Goal: Information Seeking & Learning: Learn about a topic

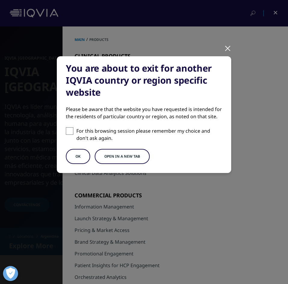
click at [85, 158] on button "OK" at bounding box center [78, 156] width 24 height 15
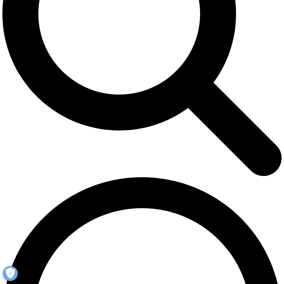
scroll to position [301, 0]
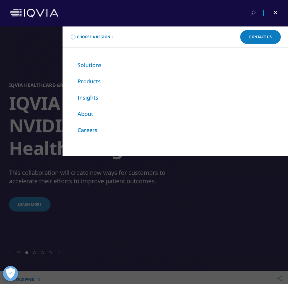
click at [41, 133] on div "Choose a Region Contact Us Explore IQVIA by region As a global community, IQVIA…" at bounding box center [144, 154] width 288 height 257
click at [139, 194] on div "Choose a Region Contact Us Explore IQVIA by region As a global community, IQVIA…" at bounding box center [144, 154] width 288 height 257
click at [187, 22] on div at bounding box center [144, 13] width 288 height 26
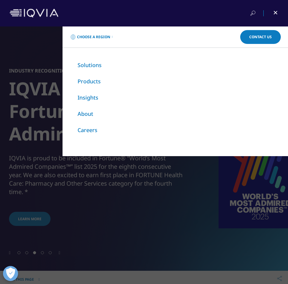
click at [274, 13] on div at bounding box center [275, 12] width 5 height 1
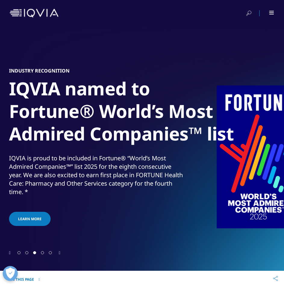
click at [28, 253] on span "Go to slide 2" at bounding box center [26, 252] width 3 height 3
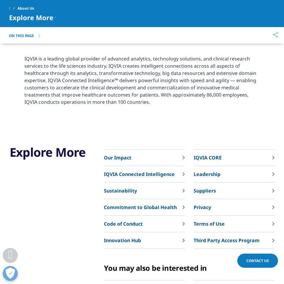
scroll to position [1203, 0]
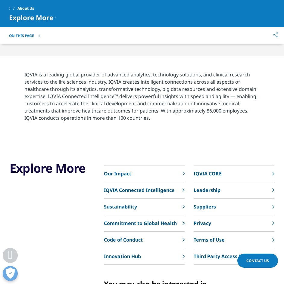
click at [214, 170] on p "IQVIA CORE" at bounding box center [207, 173] width 28 height 7
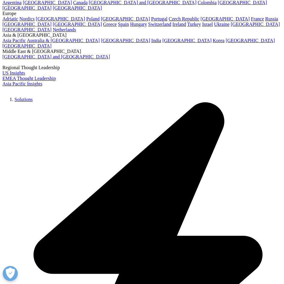
scroll to position [872, 0]
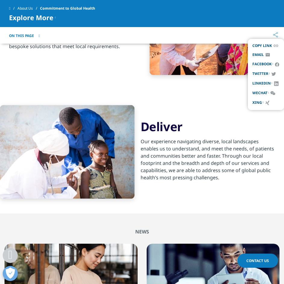
click at [267, 45] on span "Copy Link" at bounding box center [262, 45] width 20 height 5
